Goal: Check status

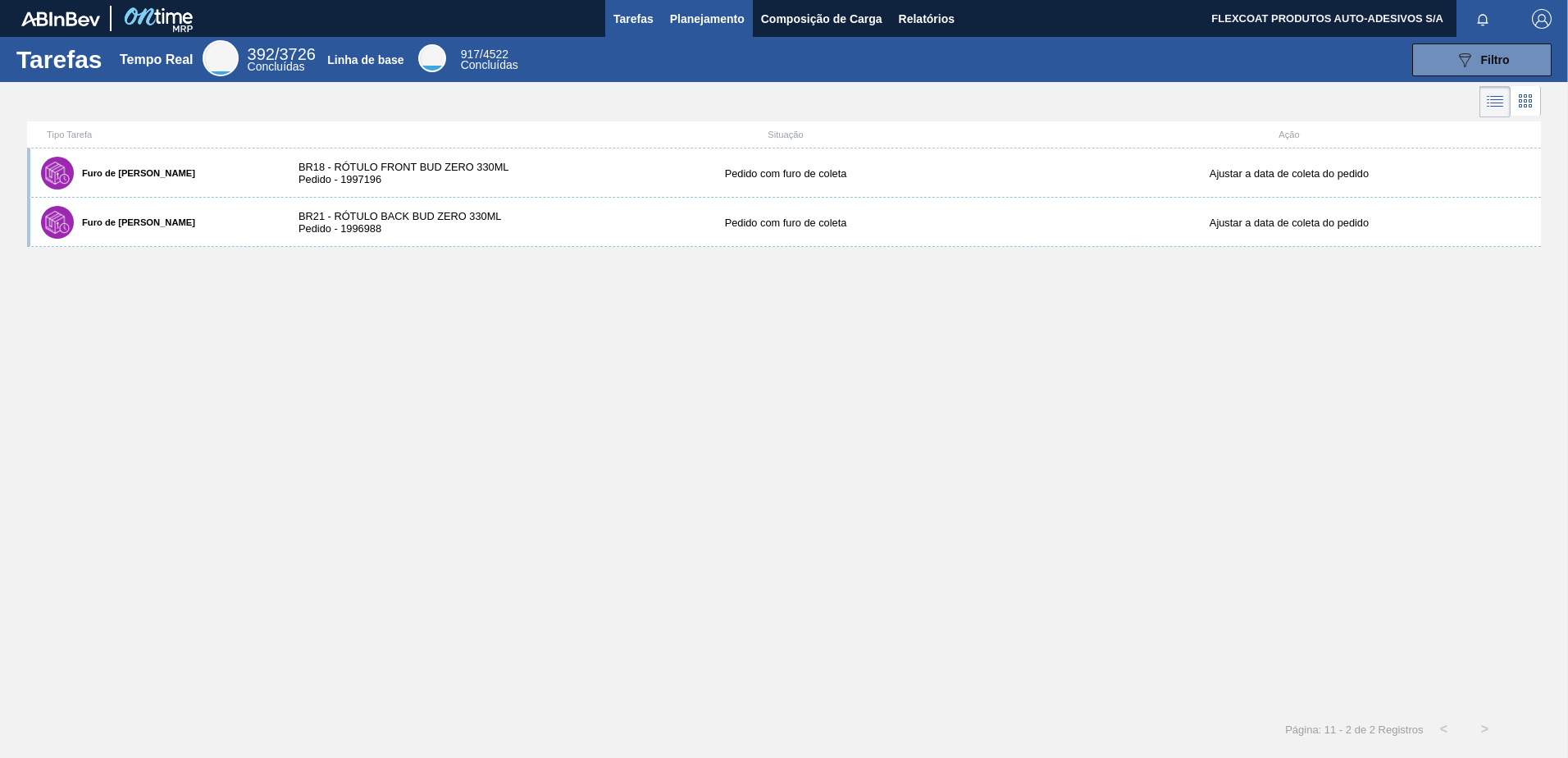
click at [689, 24] on span "Planejamento" at bounding box center [707, 19] width 75 height 19
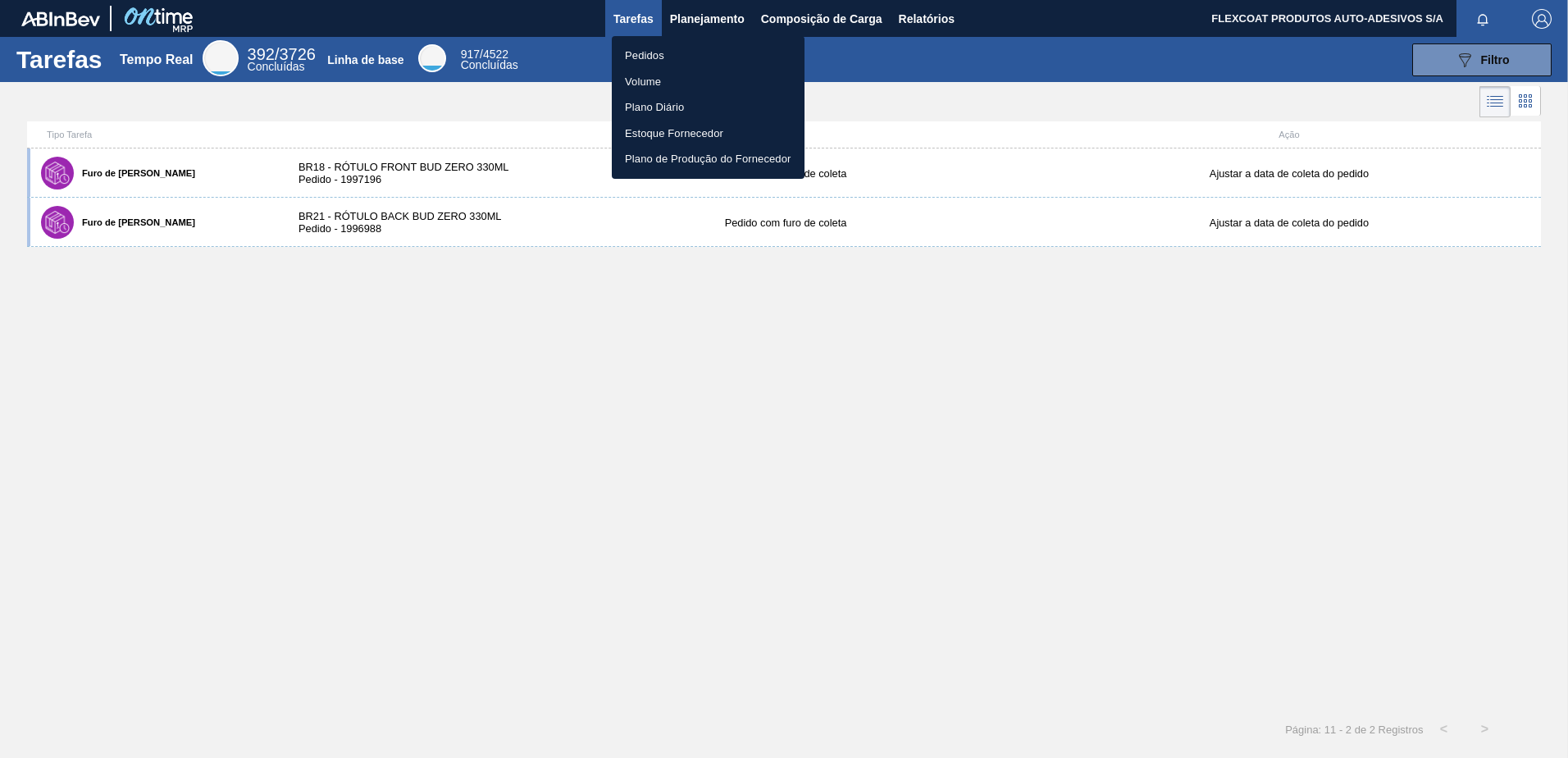
click at [662, 54] on li "Pedidos" at bounding box center [708, 56] width 193 height 26
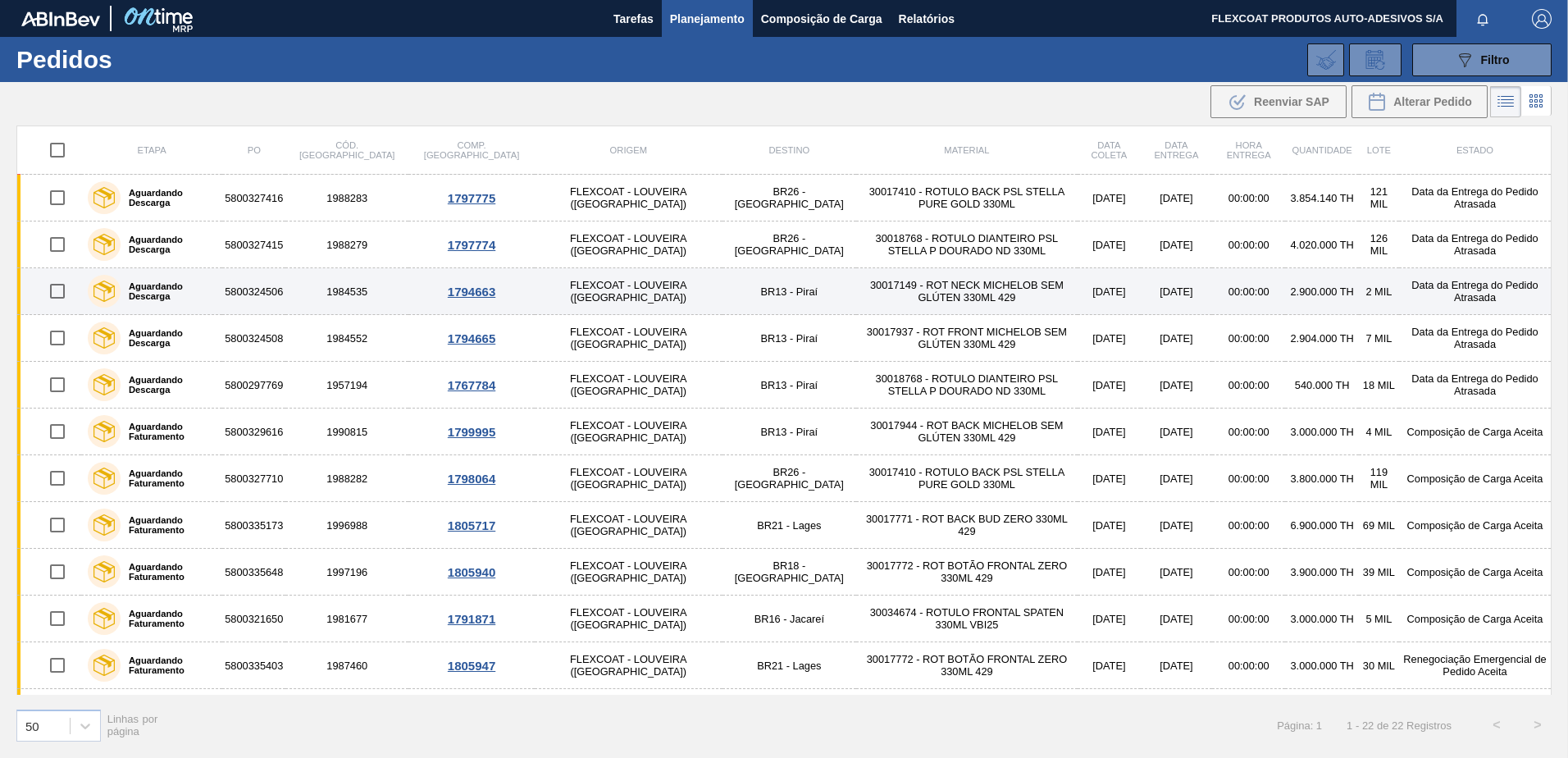
click at [156, 292] on label "Aguardando Descarga" at bounding box center [167, 290] width 95 height 19
